Goal: Navigation & Orientation: Find specific page/section

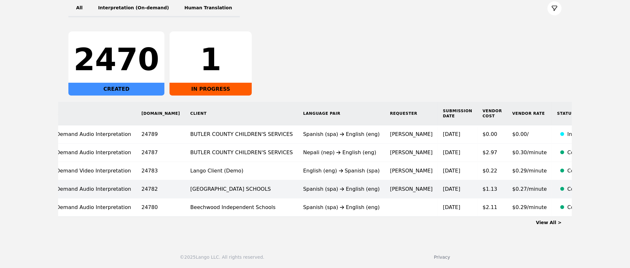
scroll to position [0, 40]
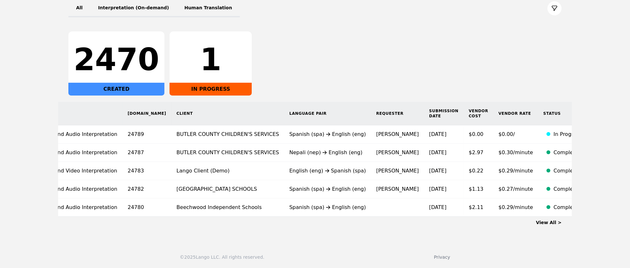
click at [550, 223] on link "View All >" at bounding box center [549, 222] width 26 height 5
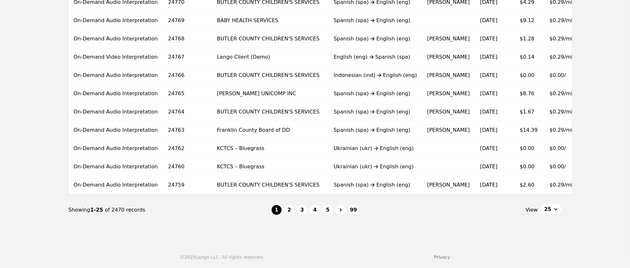
scroll to position [399, 0]
click at [290, 213] on button "2" at bounding box center [289, 210] width 10 height 10
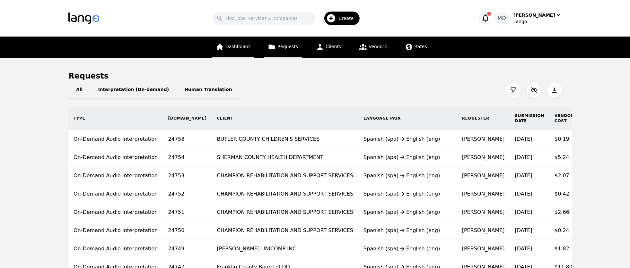
click at [239, 52] on link "Dashboard" at bounding box center [233, 48] width 42 height 22
